Goal: Information Seeking & Learning: Learn about a topic

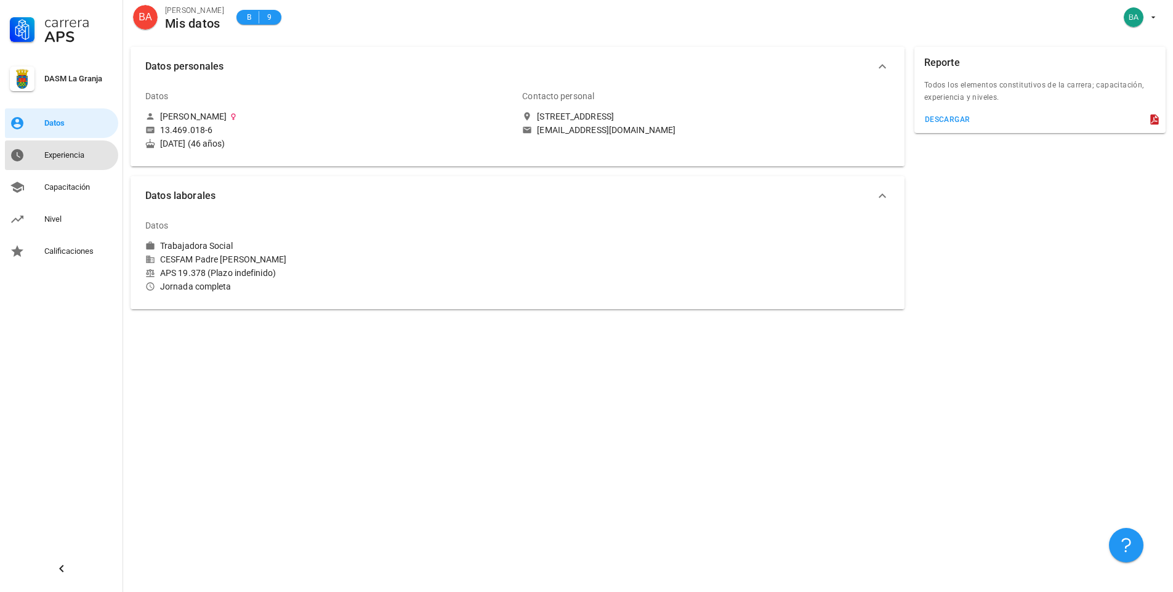
click at [70, 155] on div "Experiencia" at bounding box center [78, 155] width 69 height 10
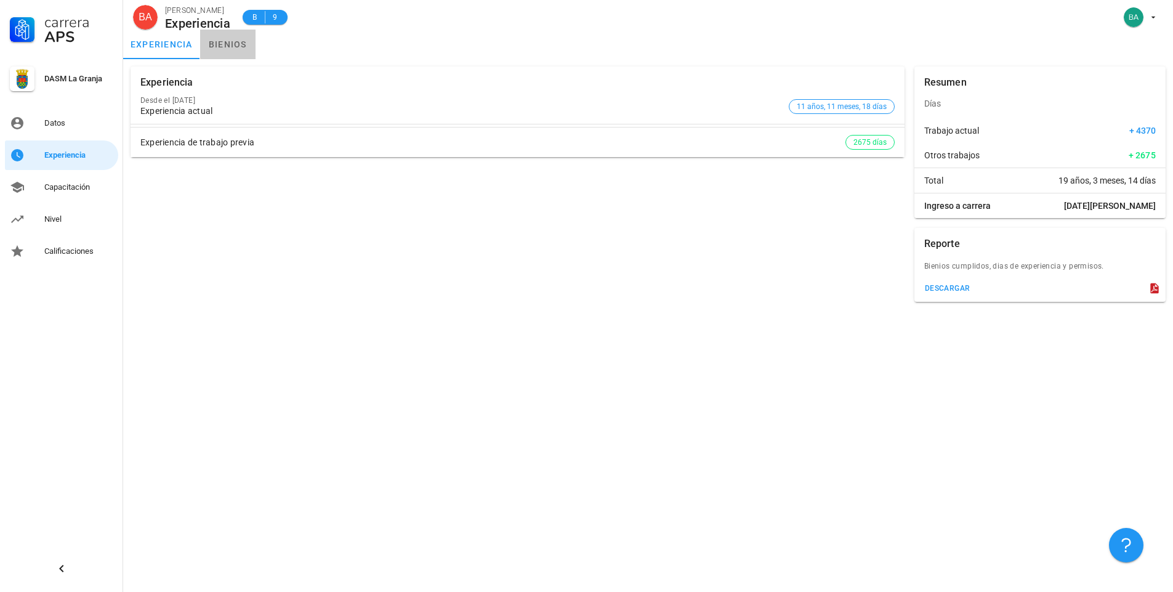
click at [222, 42] on link "bienios" at bounding box center [227, 45] width 55 height 30
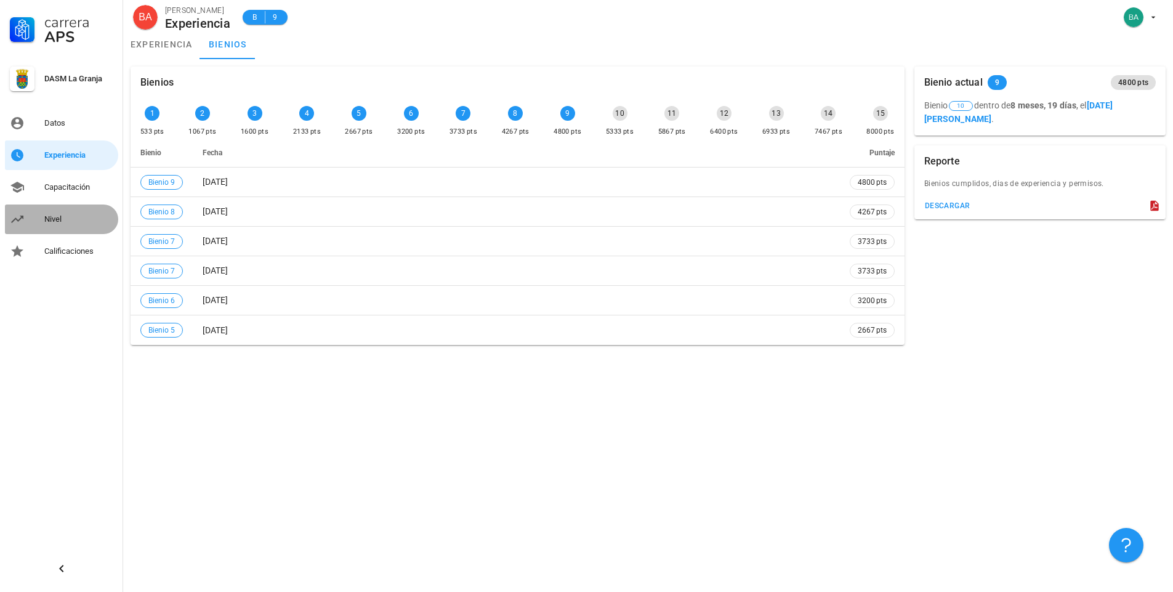
click at [55, 218] on div "Nivel" at bounding box center [78, 219] width 69 height 10
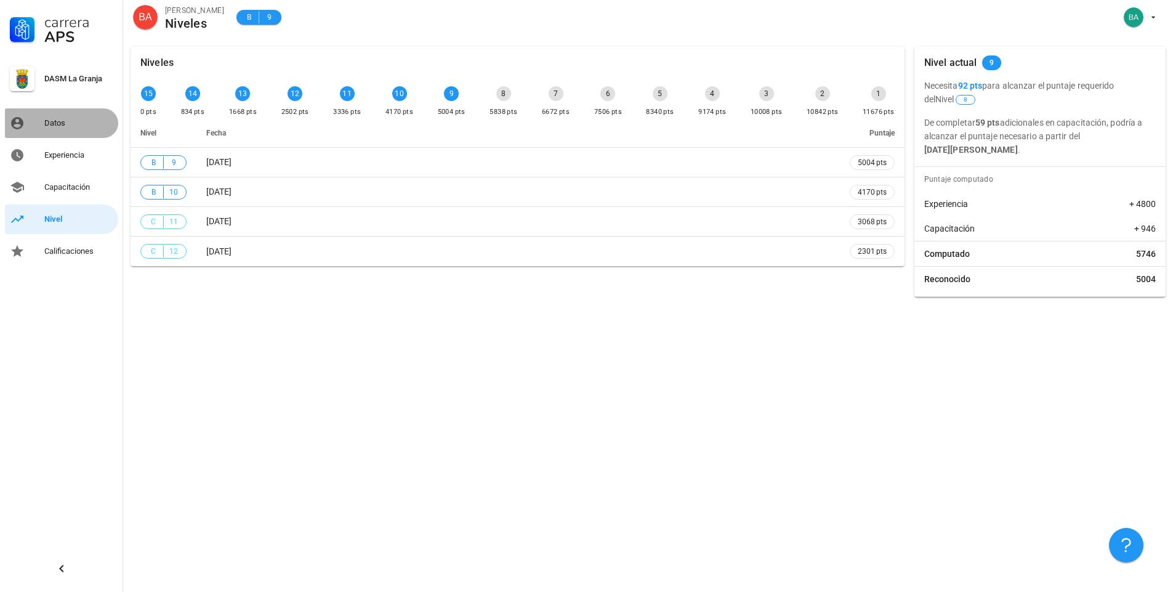
click at [58, 123] on div "Datos" at bounding box center [78, 123] width 69 height 10
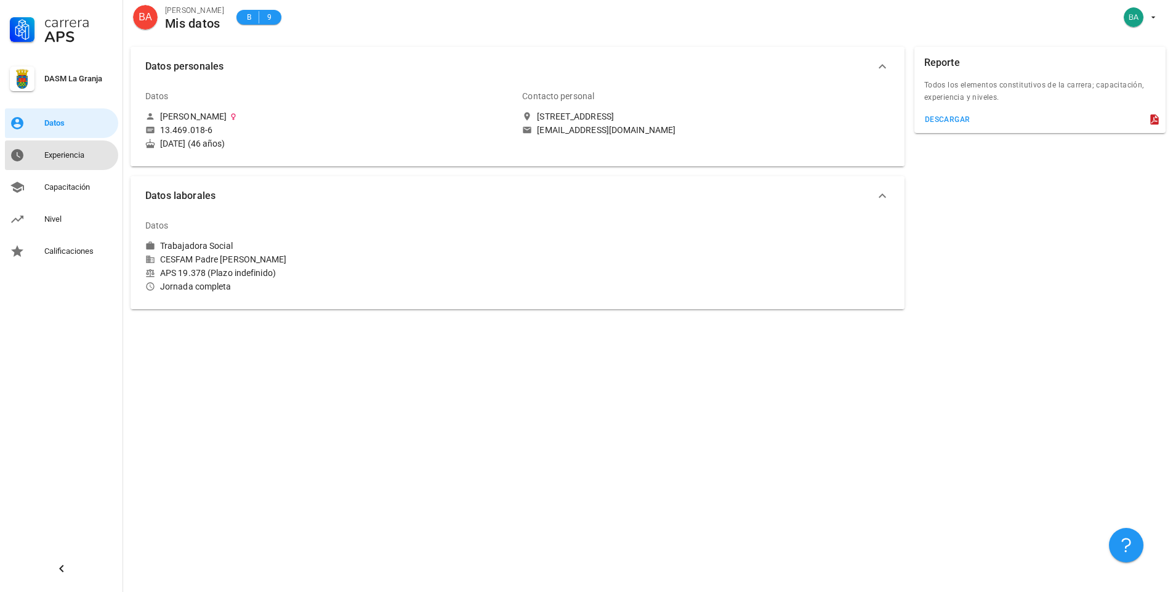
click at [69, 155] on div "Experiencia" at bounding box center [78, 155] width 69 height 10
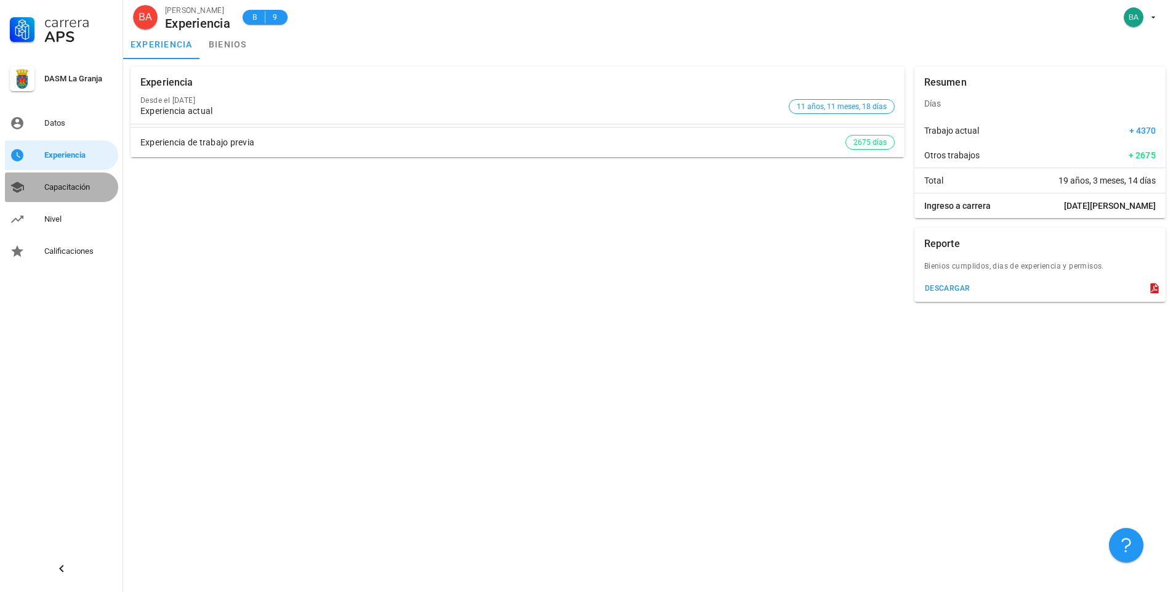
click at [75, 190] on div "Capacitación" at bounding box center [78, 187] width 69 height 10
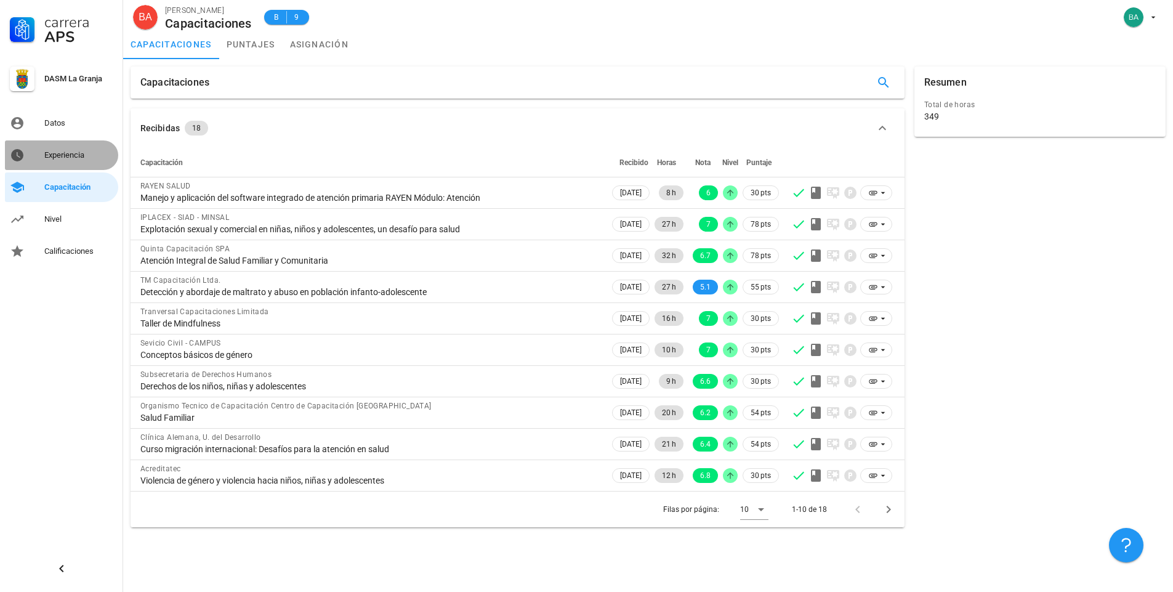
click at [74, 153] on div "Experiencia" at bounding box center [78, 155] width 69 height 10
